Goal: Task Accomplishment & Management: Use online tool/utility

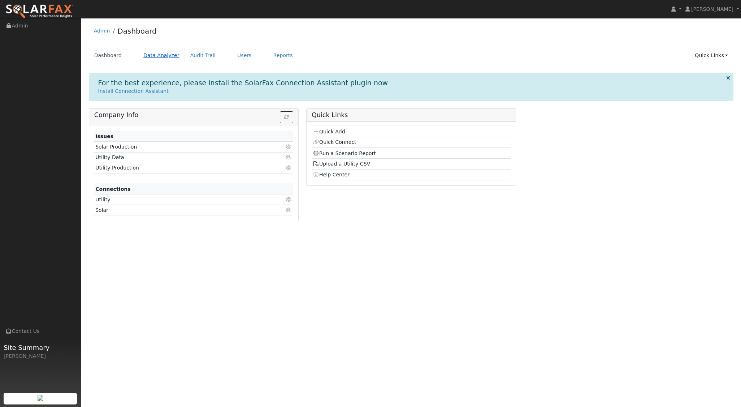
click at [152, 56] on link "Data Analyzer" at bounding box center [161, 55] width 47 height 13
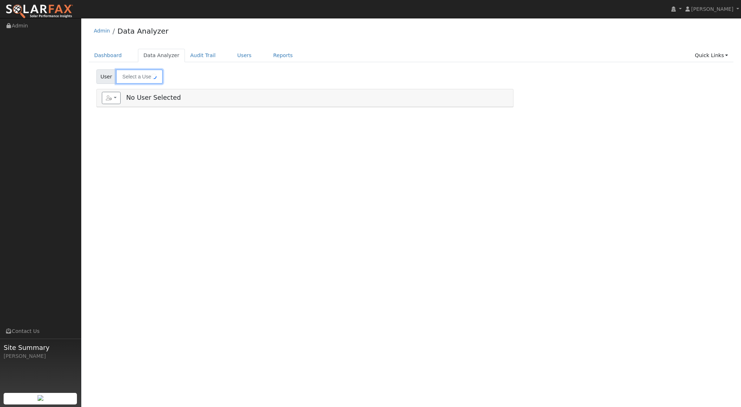
type input "[PERSON_NAME]"
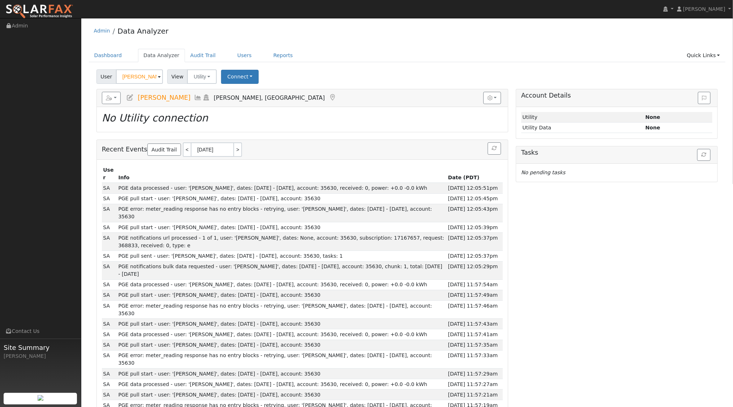
click at [195, 97] on icon at bounding box center [198, 97] width 8 height 6
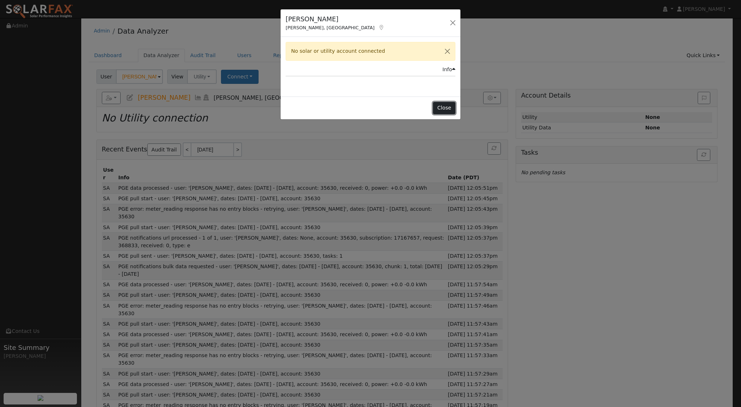
click at [452, 107] on button "Close" at bounding box center [444, 108] width 22 height 12
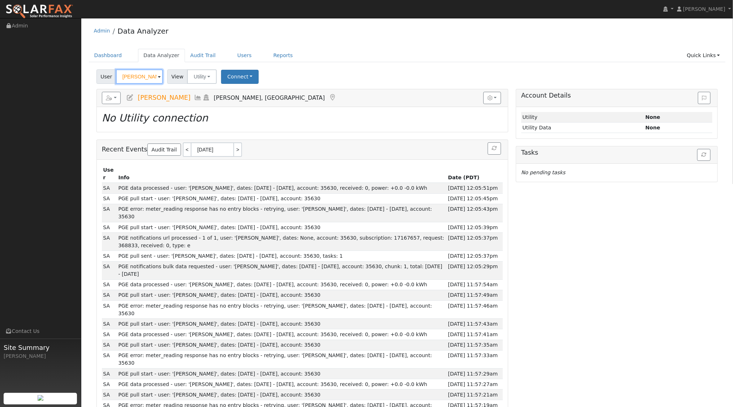
click at [148, 75] on input "[PERSON_NAME]" at bounding box center [139, 76] width 47 height 14
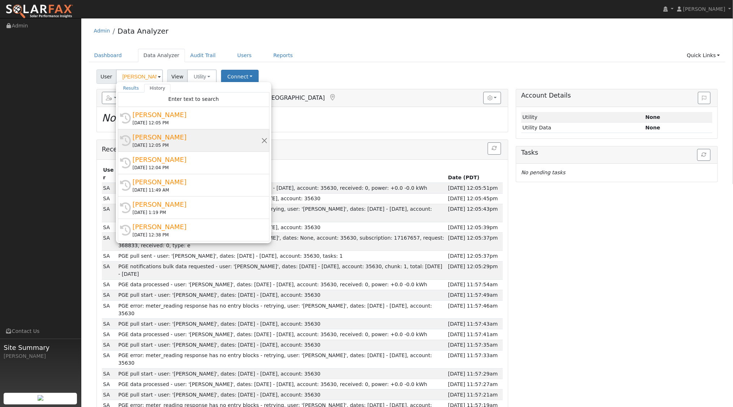
click at [169, 134] on div "[PERSON_NAME]" at bounding box center [197, 137] width 129 height 10
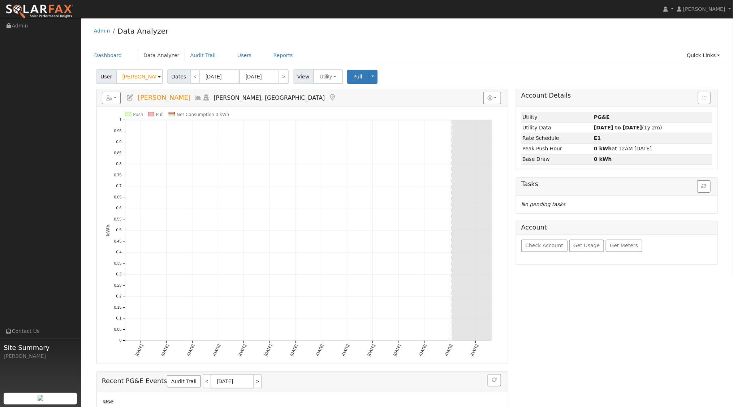
click at [194, 96] on icon at bounding box center [198, 97] width 8 height 6
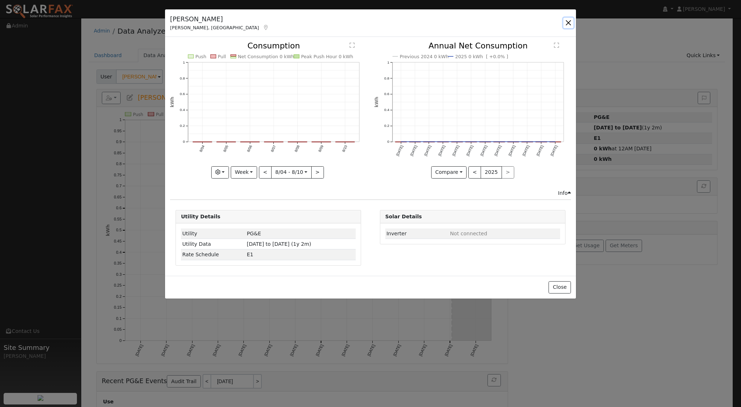
click at [570, 21] on button "button" at bounding box center [568, 23] width 10 height 10
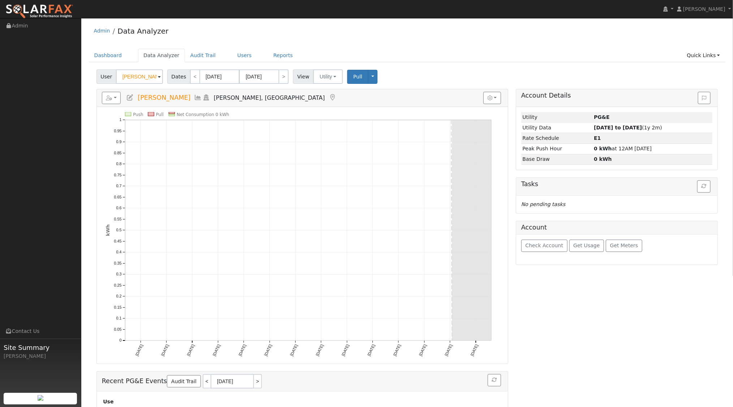
click at [203, 96] on icon at bounding box center [206, 97] width 8 height 6
